Goal: Transaction & Acquisition: Subscribe to service/newsletter

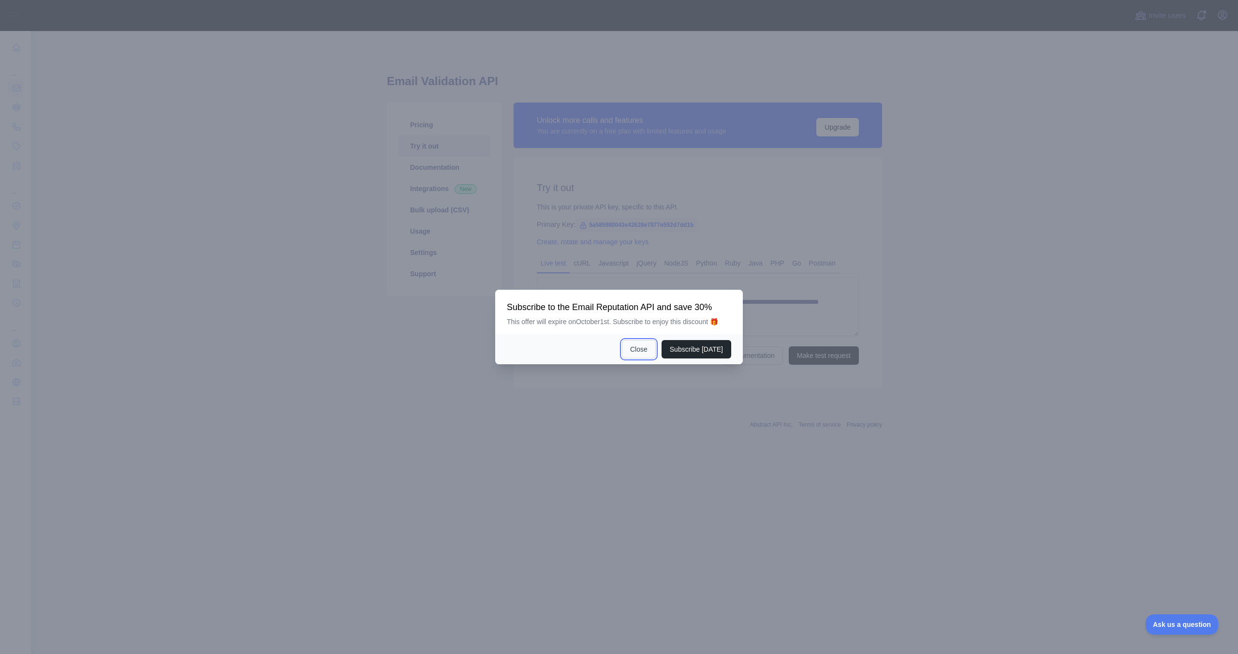
click at [643, 358] on button "Close" at bounding box center [639, 349] width 34 height 18
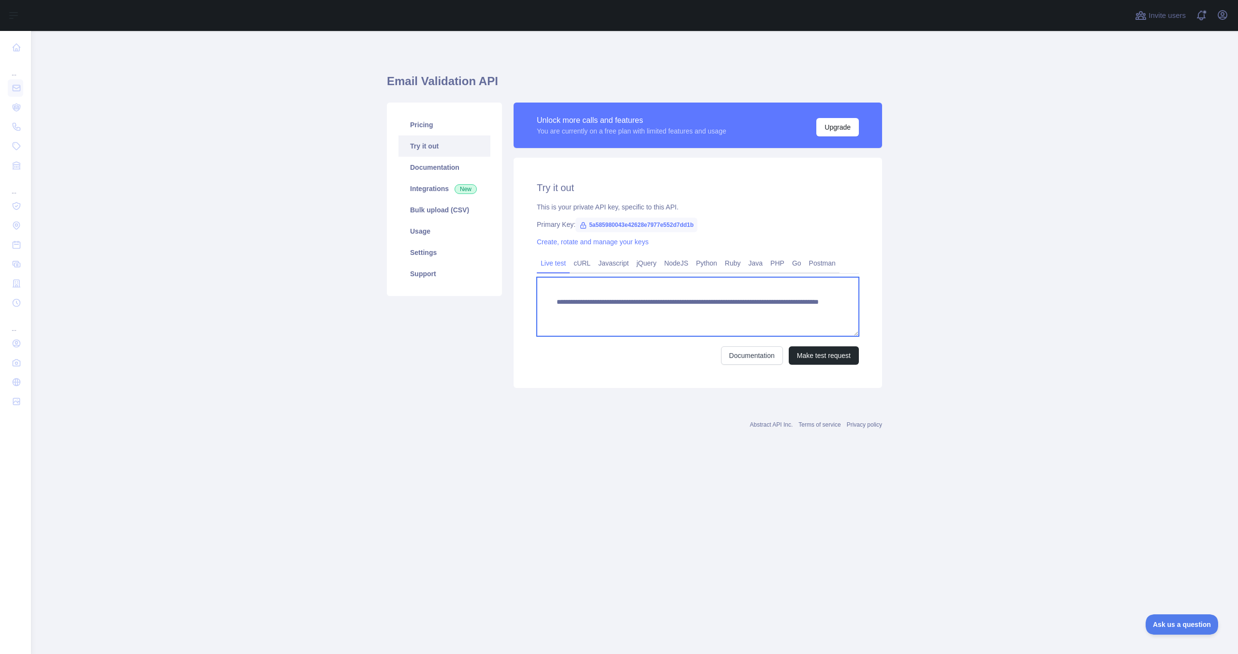
drag, startPoint x: 800, startPoint y: 311, endPoint x: 492, endPoint y: 287, distance: 308.9
click at [492, 287] on div "**********" at bounding box center [634, 245] width 507 height 297
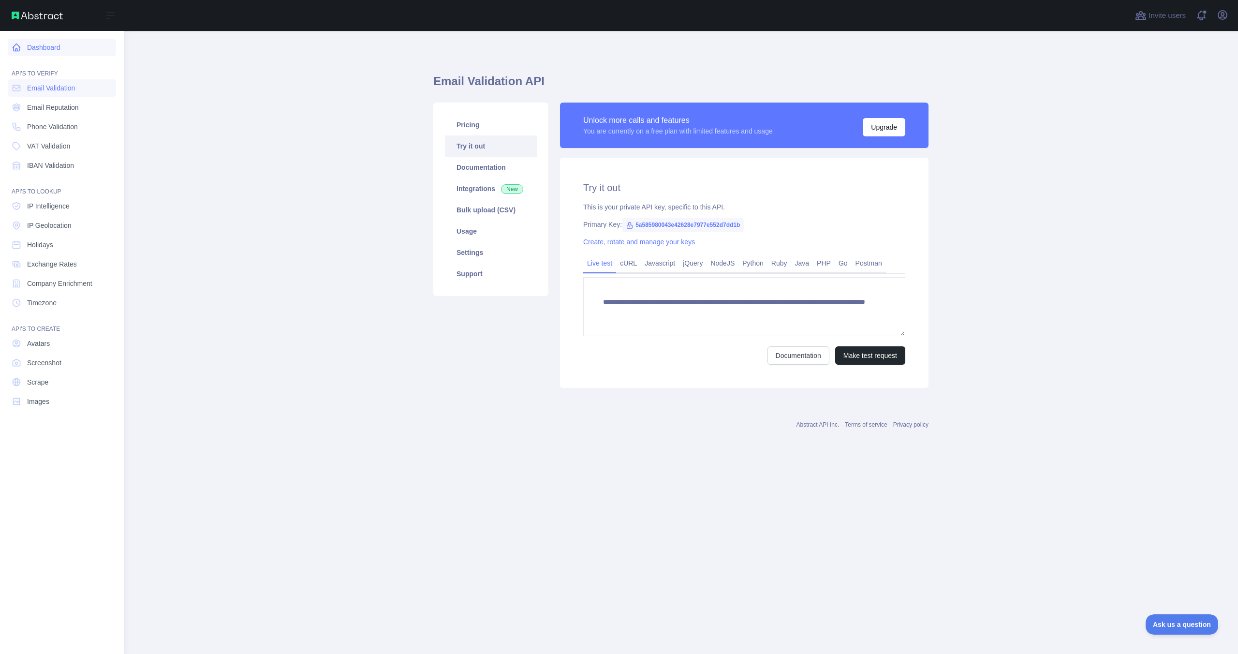
click at [33, 55] on link "Dashboard" at bounding box center [62, 47] width 108 height 17
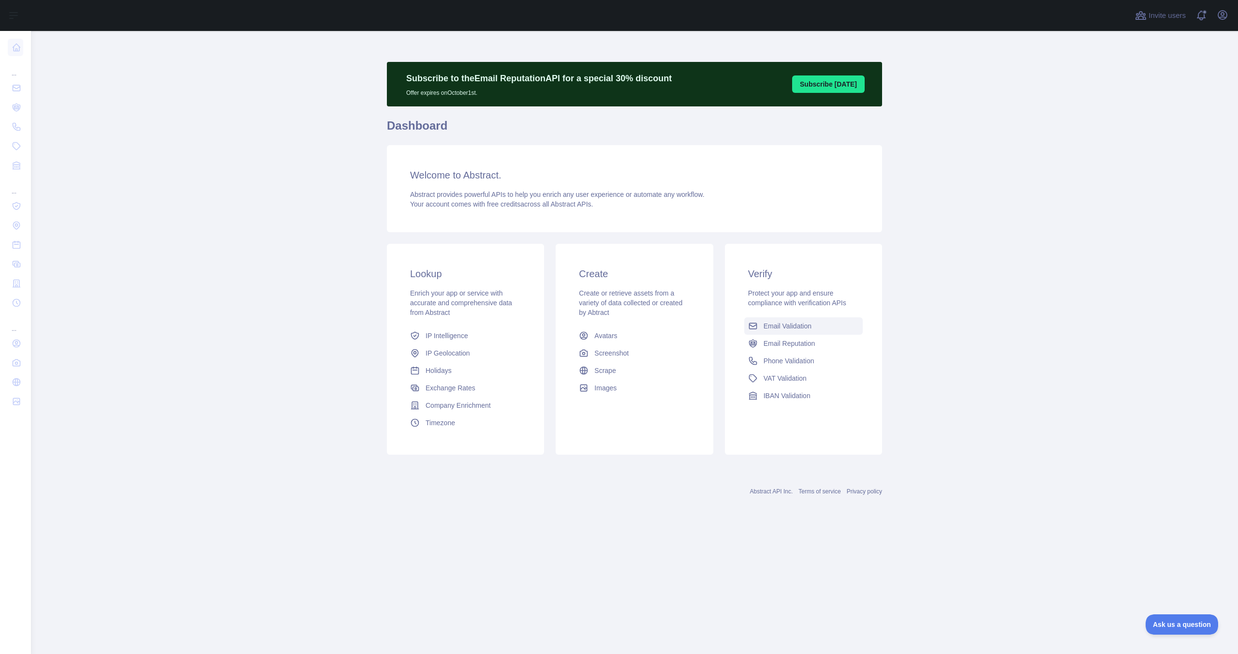
click at [763, 329] on span "Email Validation" at bounding box center [787, 326] width 48 height 10
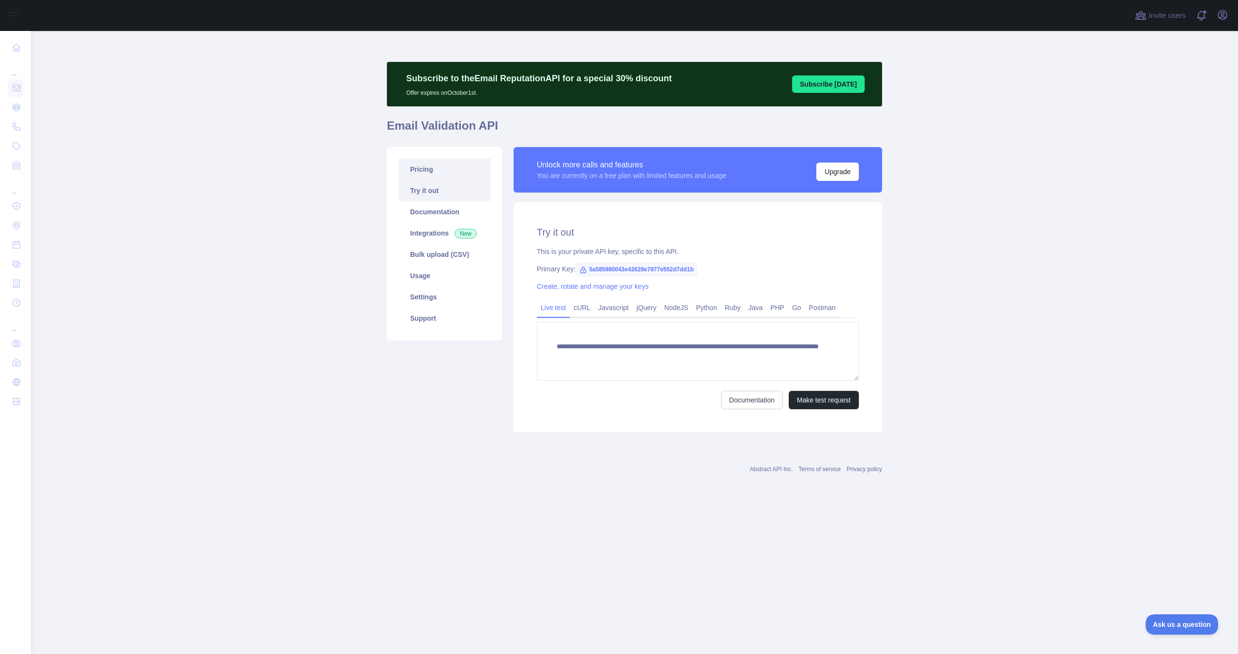
click at [436, 164] on link "Pricing" at bounding box center [444, 169] width 92 height 21
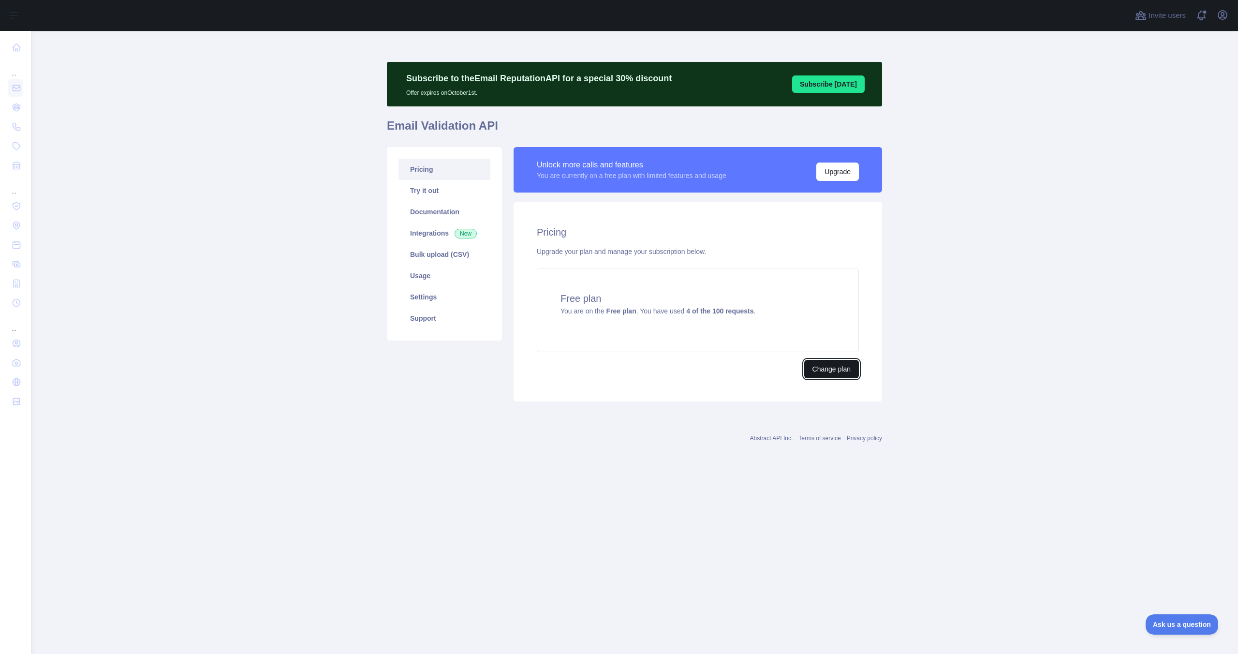
click at [821, 378] on button "Change plan" at bounding box center [831, 369] width 55 height 18
